Goal: Answer question/provide support: Share knowledge or assist other users

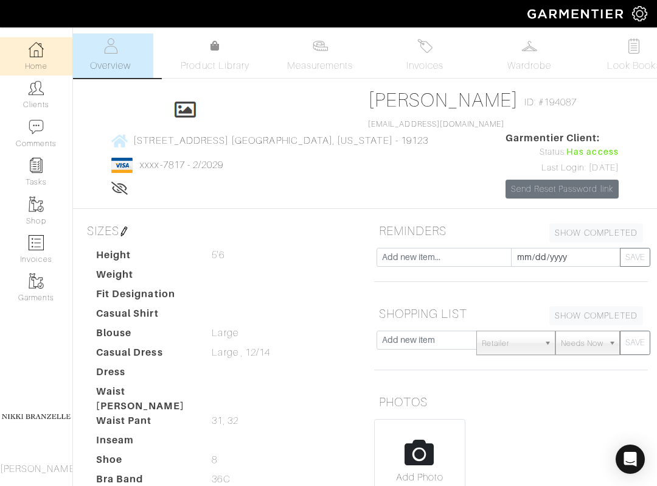
click at [43, 74] on link "Home" at bounding box center [36, 56] width 72 height 38
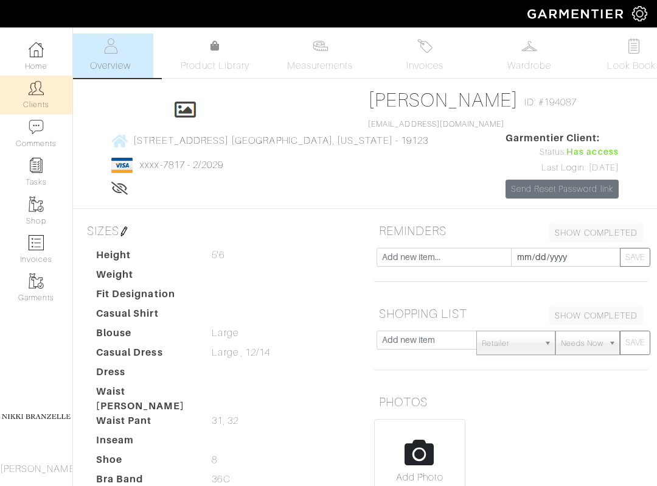
click at [48, 88] on link "Clients" at bounding box center [36, 94] width 72 height 38
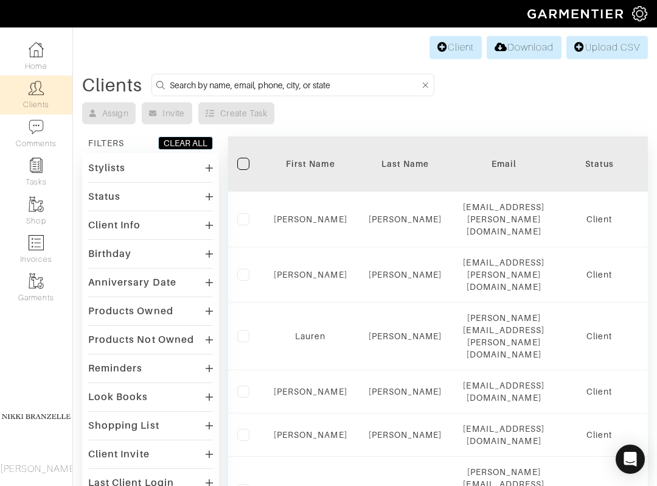
click at [242, 89] on input at bounding box center [295, 84] width 251 height 15
type input "[PERSON_NAME]"
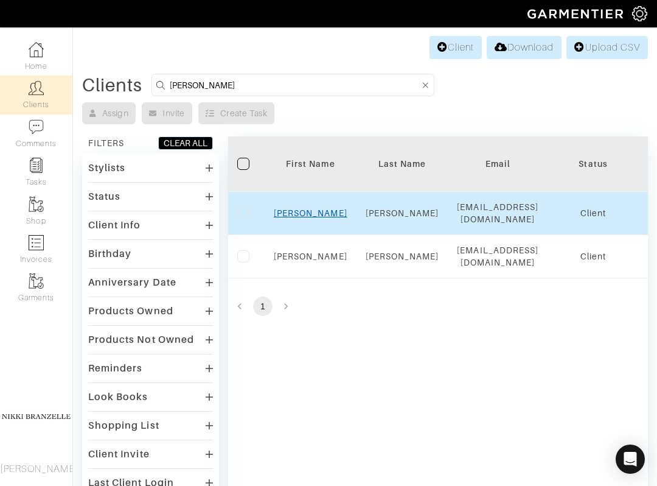
click at [307, 214] on link "[PERSON_NAME]" at bounding box center [311, 213] width 74 height 10
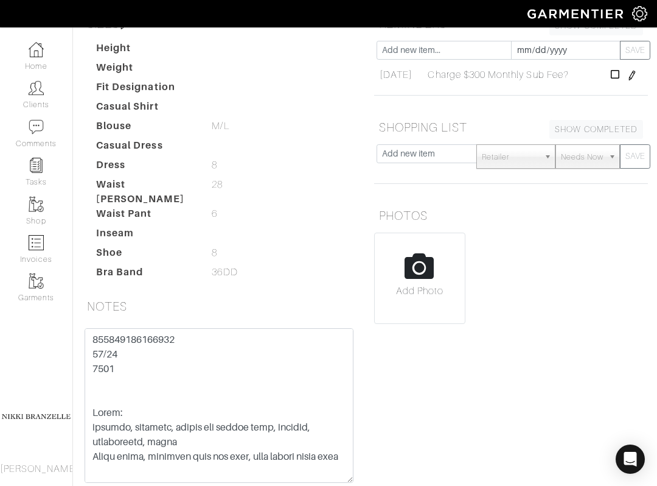
scroll to position [317, 0]
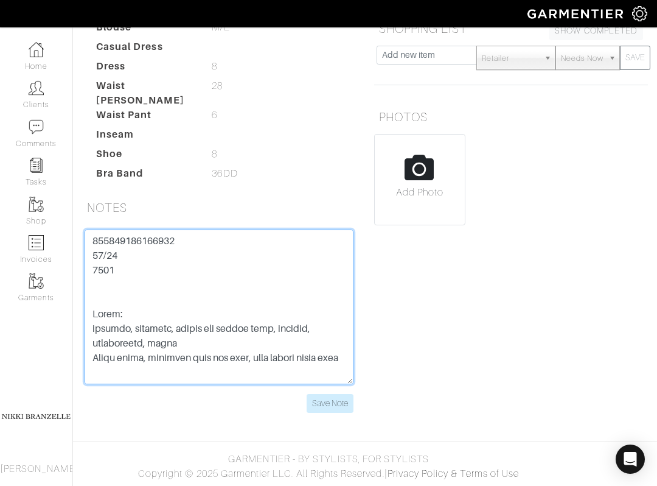
click at [150, 242] on textarea at bounding box center [219, 306] width 269 height 155
click at [158, 242] on textarea at bounding box center [219, 306] width 269 height 155
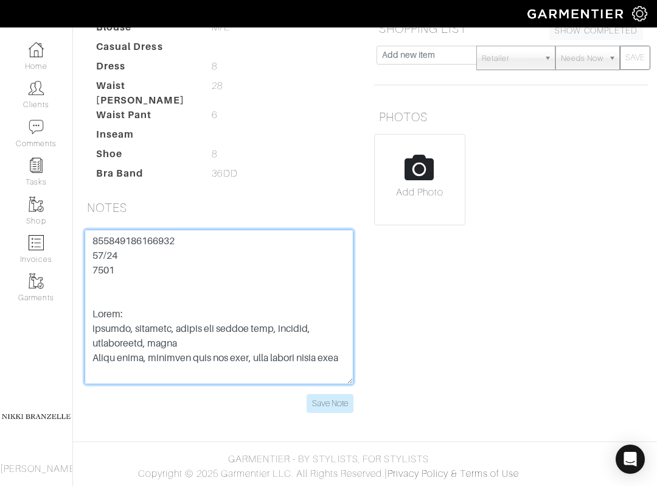
click at [158, 242] on textarea at bounding box center [219, 306] width 269 height 155
